Goal: Complete application form: Fill out and submit a form for a specific purpose

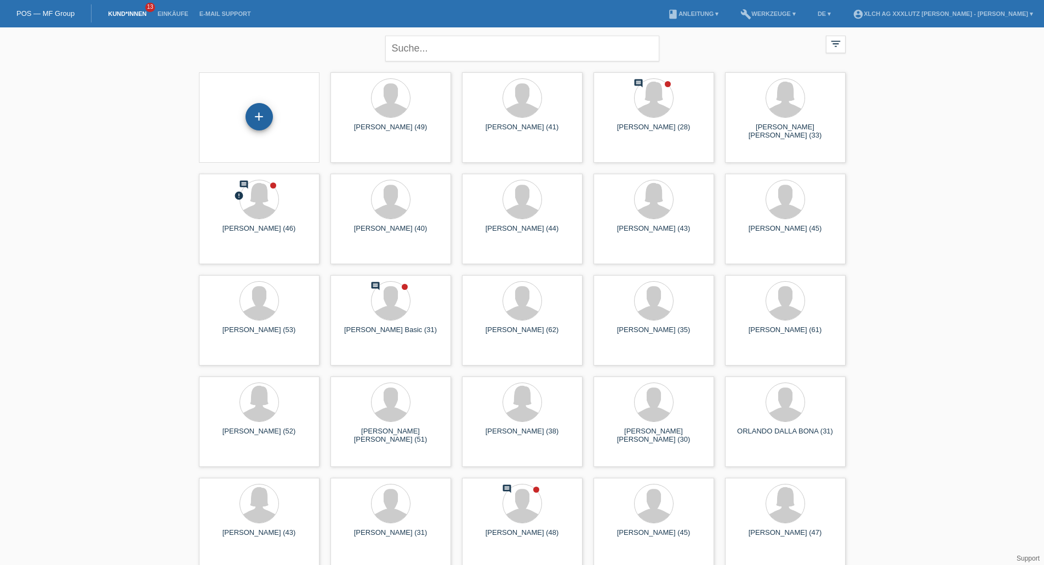
click at [265, 120] on div "+" at bounding box center [258, 116] width 27 height 27
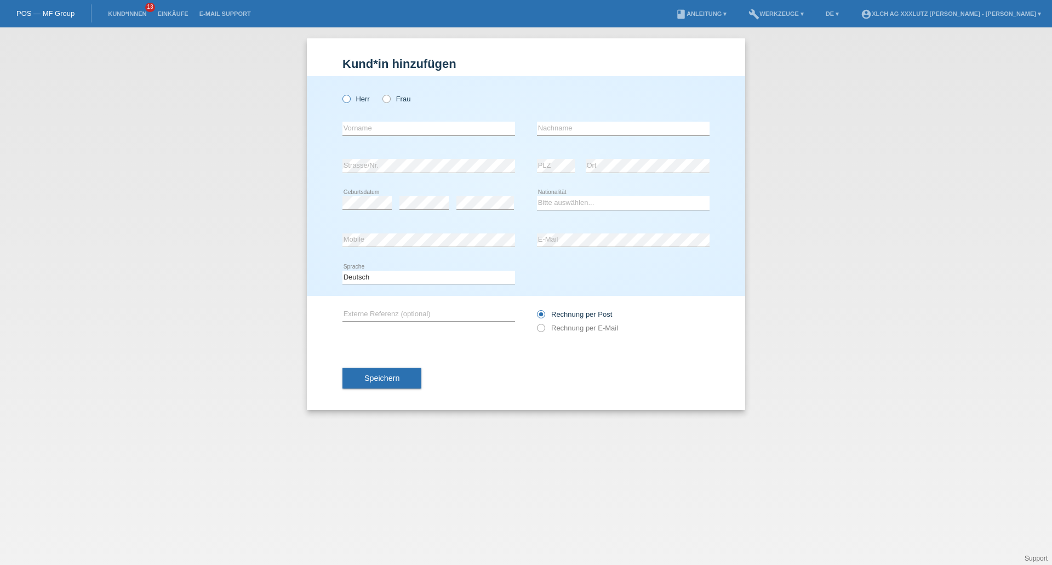
drag, startPoint x: 347, startPoint y: 94, endPoint x: 346, endPoint y: 100, distance: 6.7
click at [347, 95] on div "Herr Frau" at bounding box center [428, 99] width 173 height 22
click at [341, 93] on icon at bounding box center [341, 93] width 0 height 0
click at [346, 101] on input "Herr" at bounding box center [345, 98] width 7 height 7
radio input "true"
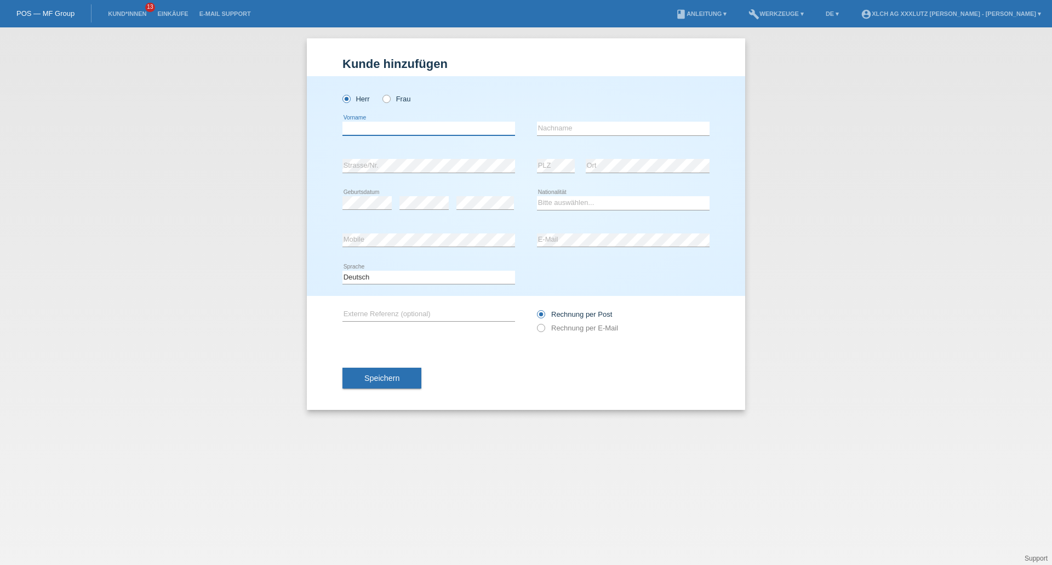
click at [405, 124] on input "text" at bounding box center [428, 129] width 173 height 14
type input "[PERSON_NAME]"
type input "Januzaj"
click at [577, 207] on select "Bitte auswählen... Schweiz Deutschland Liechtenstein Österreich ------------ Af…" at bounding box center [623, 202] width 173 height 13
select select "IT"
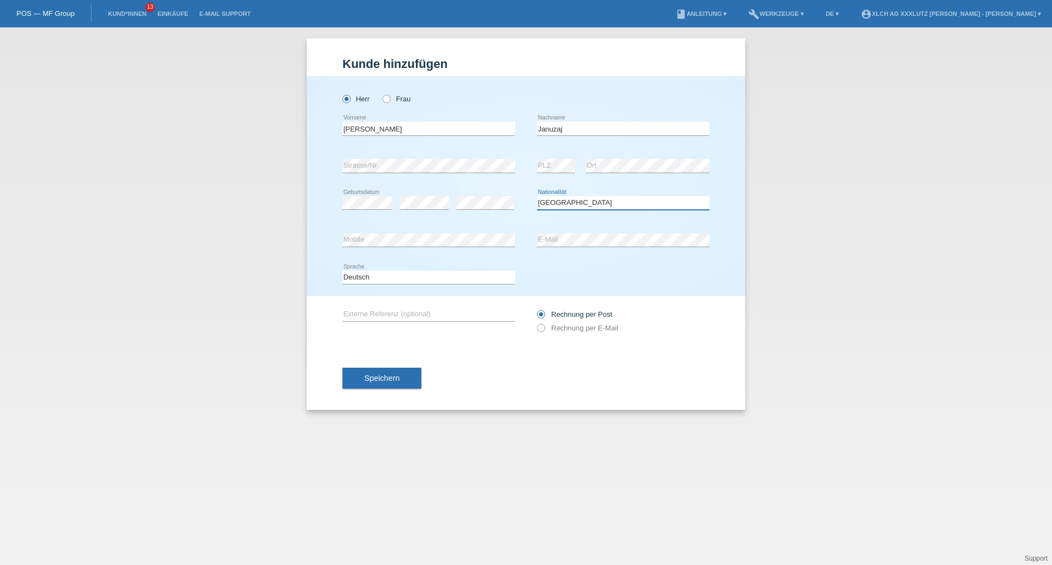
click at [537, 196] on select "Bitte auswählen... Schweiz Deutschland Liechtenstein Österreich ------------ Af…" at bounding box center [623, 202] width 173 height 13
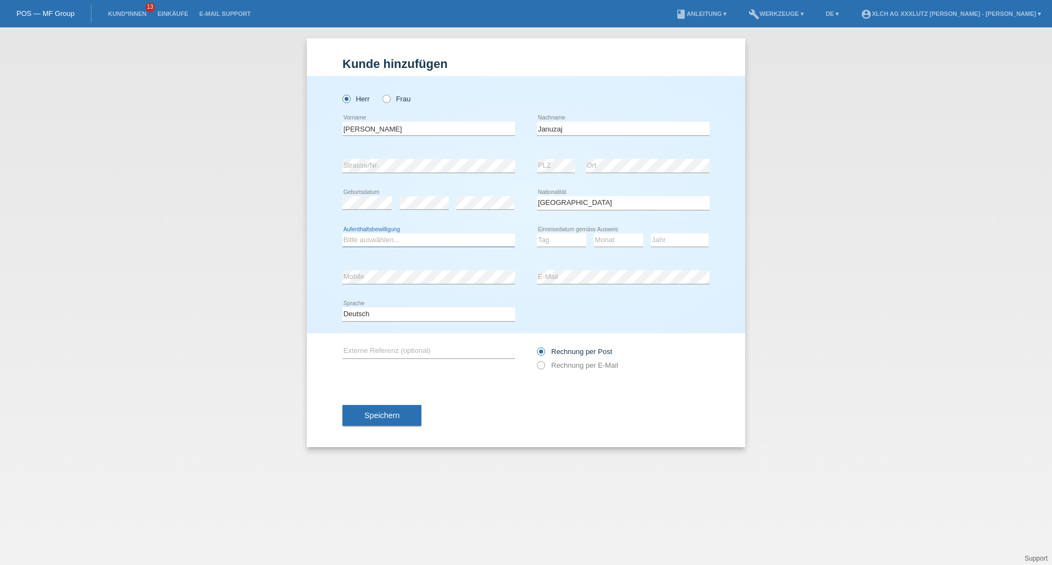
click at [421, 238] on select "Bitte auswählen... C B B - Flüchtlingsstatus Andere" at bounding box center [428, 239] width 173 height 13
select select "C"
click at [342, 233] on select "Bitte auswählen... C B B - Flüchtlingsstatus Andere" at bounding box center [428, 239] width 173 height 13
click at [543, 241] on select "Tag 01 02 03 04 05 06 07 08 09 10 11" at bounding box center [561, 239] width 49 height 13
select select "01"
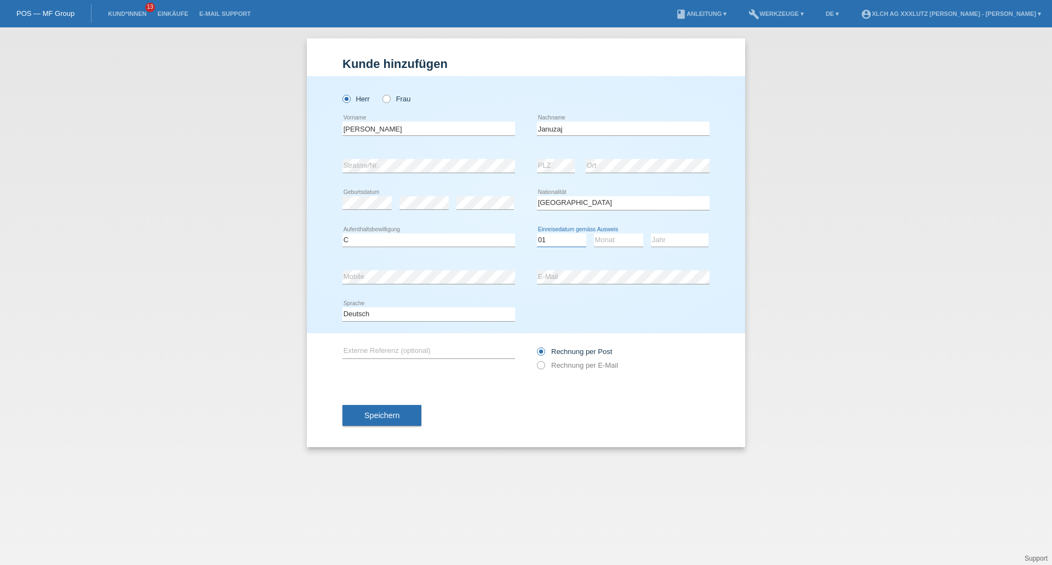
click at [537, 233] on select "Tag 01 02 03 04 05 06 07 08 09 10 11" at bounding box center [561, 239] width 49 height 13
click at [623, 243] on select "Monat 01 02 03 04 05 06 07 08 09 10 11" at bounding box center [618, 239] width 49 height 13
select select "10"
click at [594, 233] on select "Monat 01 02 03 04 05 06 07 08 09 10 11" at bounding box center [618, 239] width 49 height 13
click at [682, 239] on select "Jahr 2025 2024 2023 2022 2021 2020 2019 2018 2017 2016 2015 2014 2013 2012 2011…" at bounding box center [680, 239] width 58 height 13
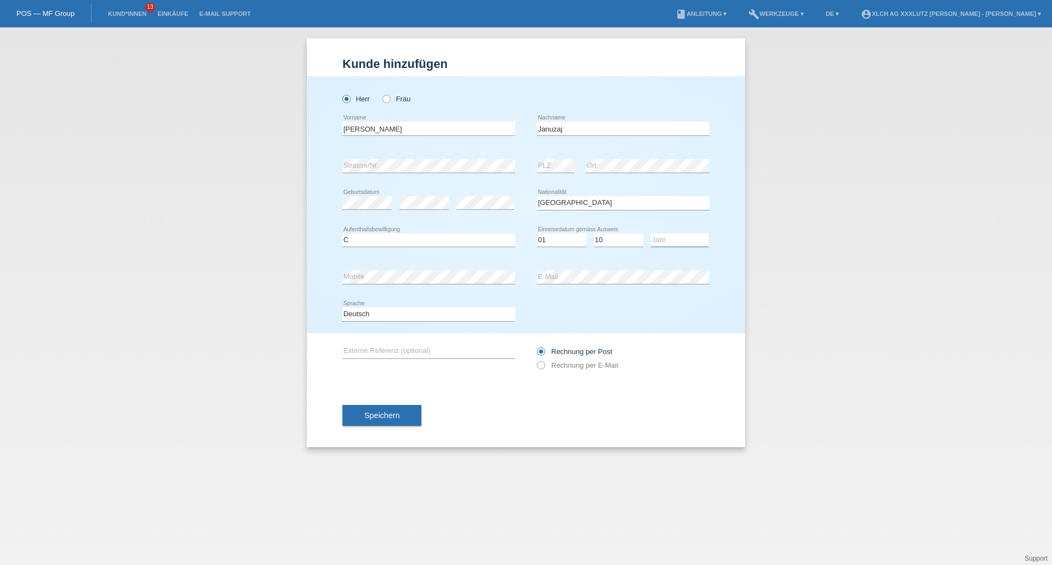
select select "2014"
click at [651, 233] on select "Jahr 2025 2024 2023 2022 2021 2020 2019 2018 2017 2016 2015 2014 2013 2012 2011…" at bounding box center [680, 239] width 58 height 13
click at [407, 311] on select "Deutsch Français Italiano English" at bounding box center [428, 313] width 173 height 13
select select "it"
click at [342, 307] on select "Deutsch Français Italiano English" at bounding box center [428, 313] width 173 height 13
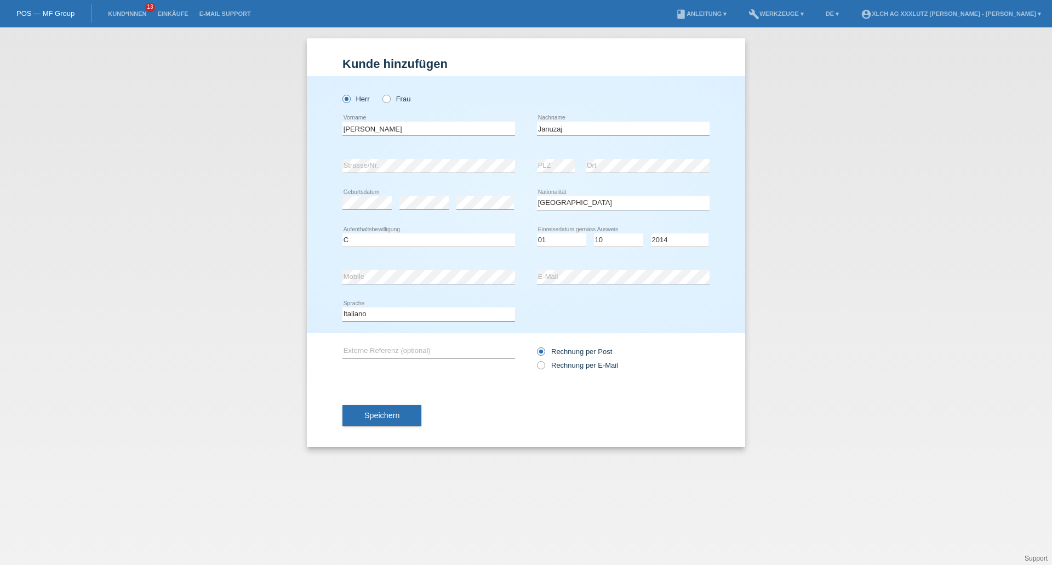
click at [583, 409] on div "Speichern" at bounding box center [525, 416] width 367 height 64
click at [535, 359] on icon at bounding box center [535, 359] width 0 height 0
click at [542, 366] on input "Rechnung per E-Mail" at bounding box center [540, 368] width 7 height 14
radio input "true"
click at [397, 411] on span "Speichern" at bounding box center [381, 415] width 35 height 9
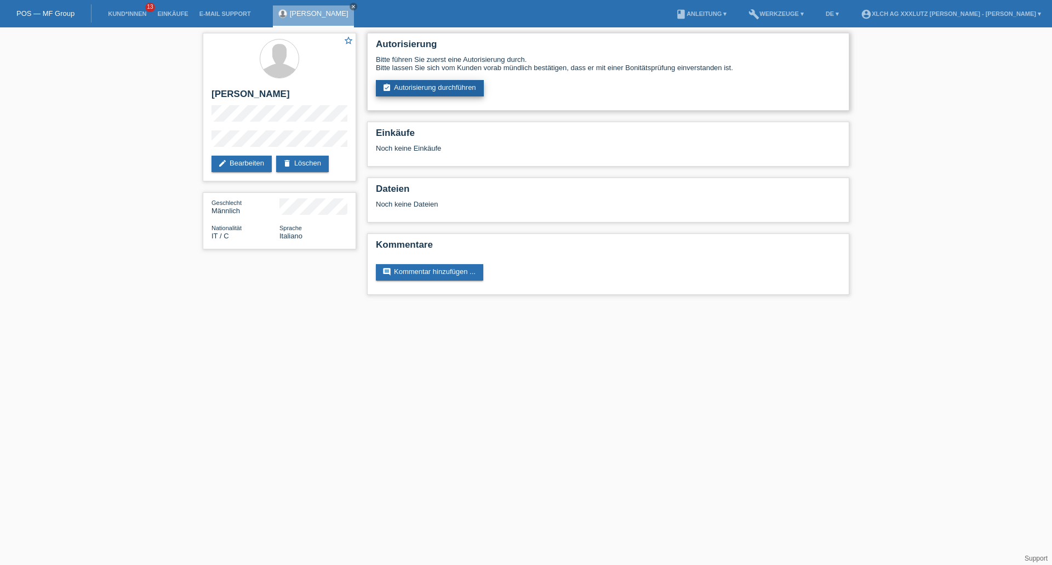
click at [459, 92] on link "assignment_turned_in Autorisierung durchführen" at bounding box center [430, 88] width 108 height 16
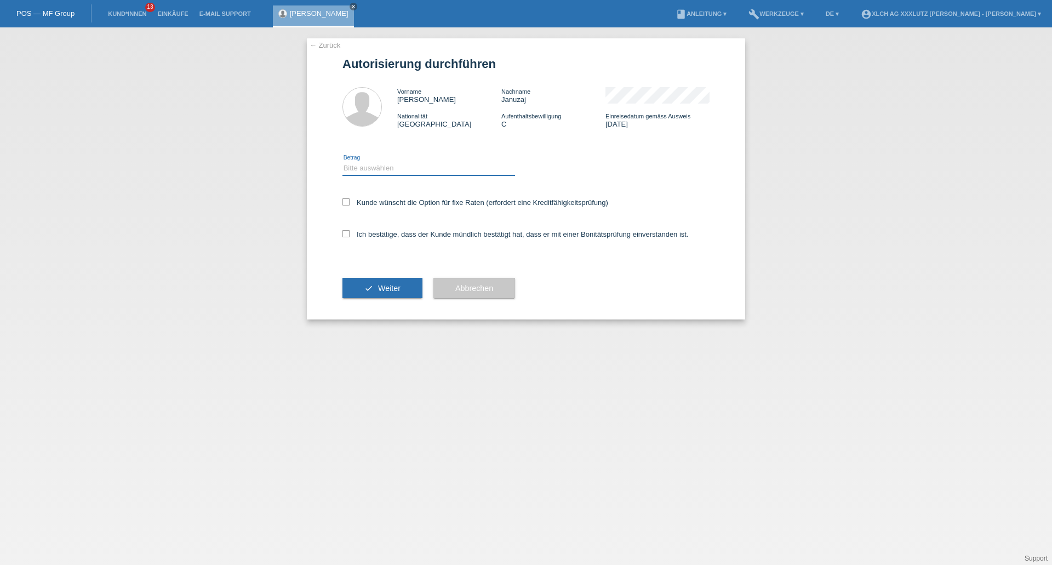
click at [361, 170] on select "Bitte auswählen CHF 1.00 - CHF 499.00 CHF 500.00 - CHF 1'999.00 CHF 2'000.00 - …" at bounding box center [428, 168] width 173 height 13
select select "3"
click at [342, 162] on select "Bitte auswählen CHF 1.00 - CHF 499.00 CHF 500.00 - CHF 1'999.00 CHF 2'000.00 - …" at bounding box center [428, 168] width 173 height 13
click at [344, 202] on icon at bounding box center [345, 201] width 7 height 7
click at [344, 202] on input "Kunde wünscht die Option für fixe Raten (erfordert eine Kreditfähigkeitsprüfung)" at bounding box center [345, 201] width 7 height 7
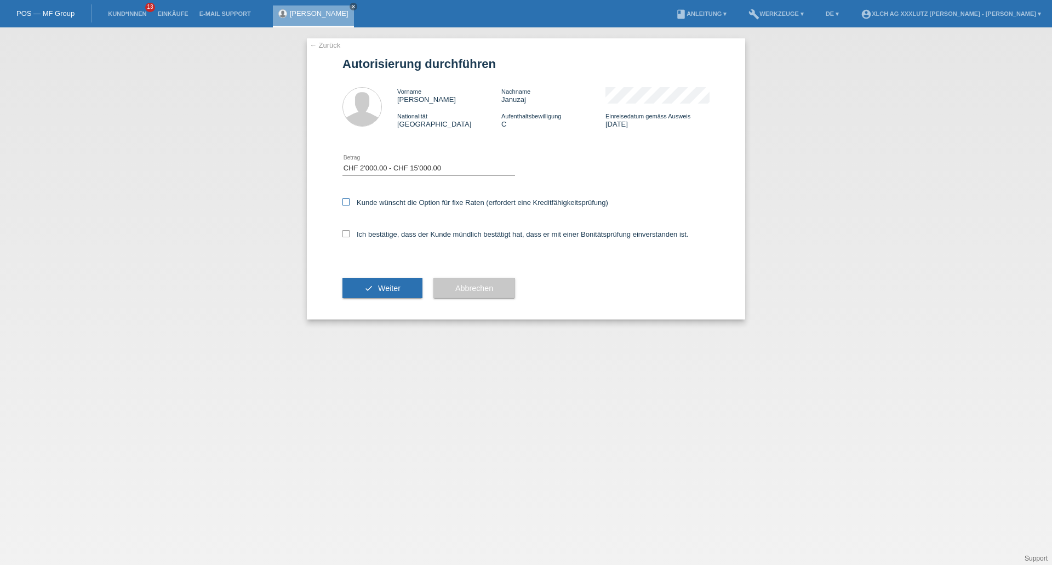
checkbox input "true"
click at [347, 234] on icon at bounding box center [345, 233] width 7 height 7
click at [347, 234] on input "Ich bestätige, dass der Kunde mündlich bestätigt hat, dass er mit einer Bonität…" at bounding box center [345, 233] width 7 height 7
checkbox input "true"
click at [359, 283] on button "check Weiter" at bounding box center [382, 288] width 80 height 21
